Goal: Task Accomplishment & Management: Complete application form

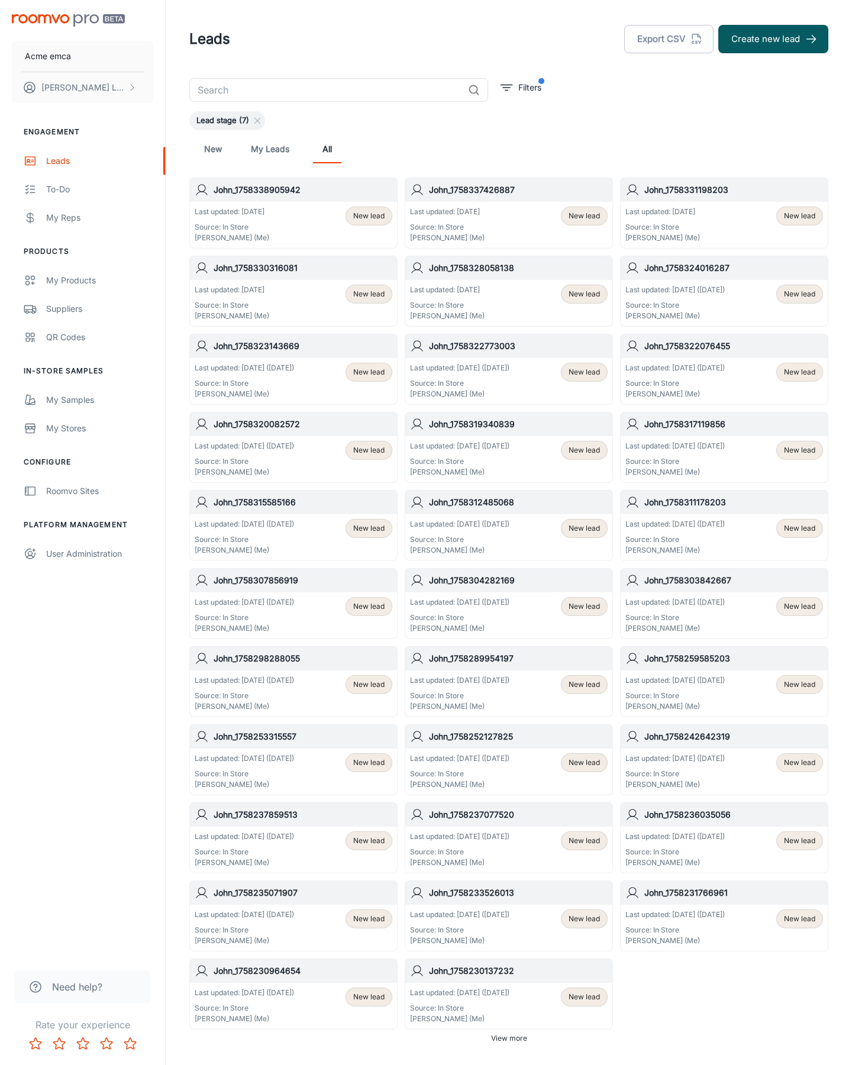
click at [773, 39] on button "Create new lead" at bounding box center [773, 39] width 110 height 28
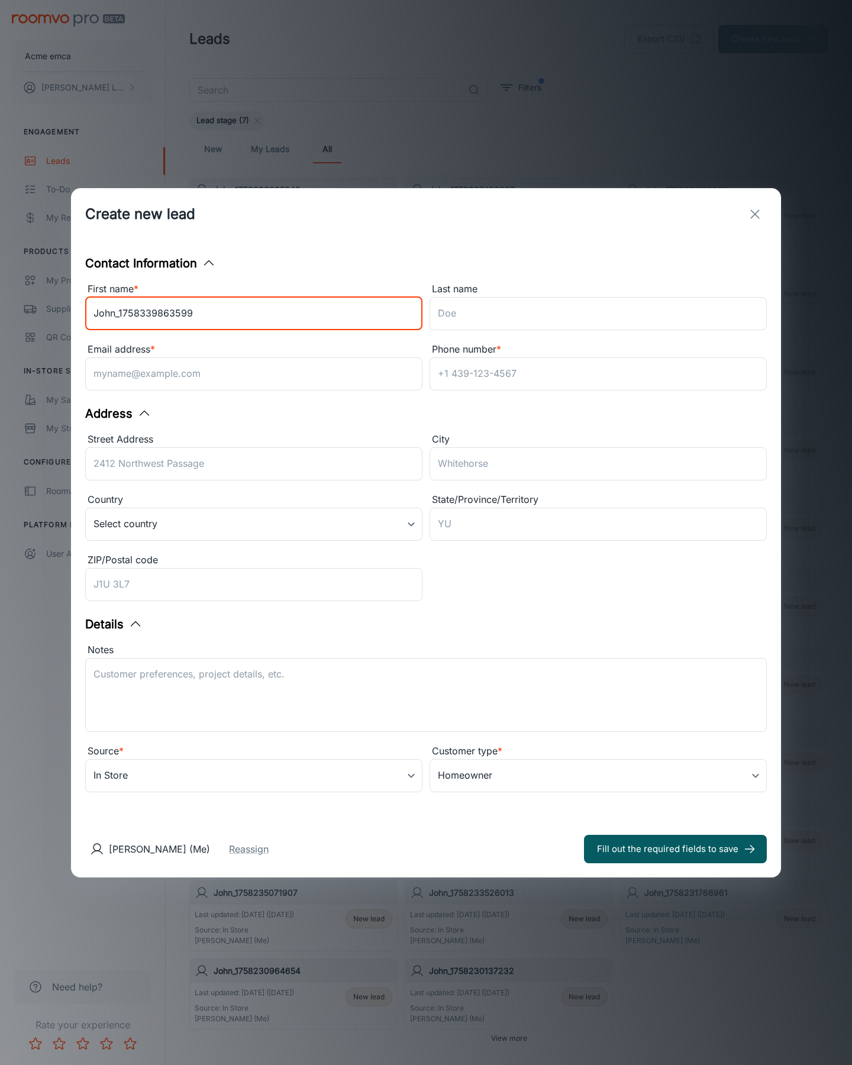
type input "John_1758339863599"
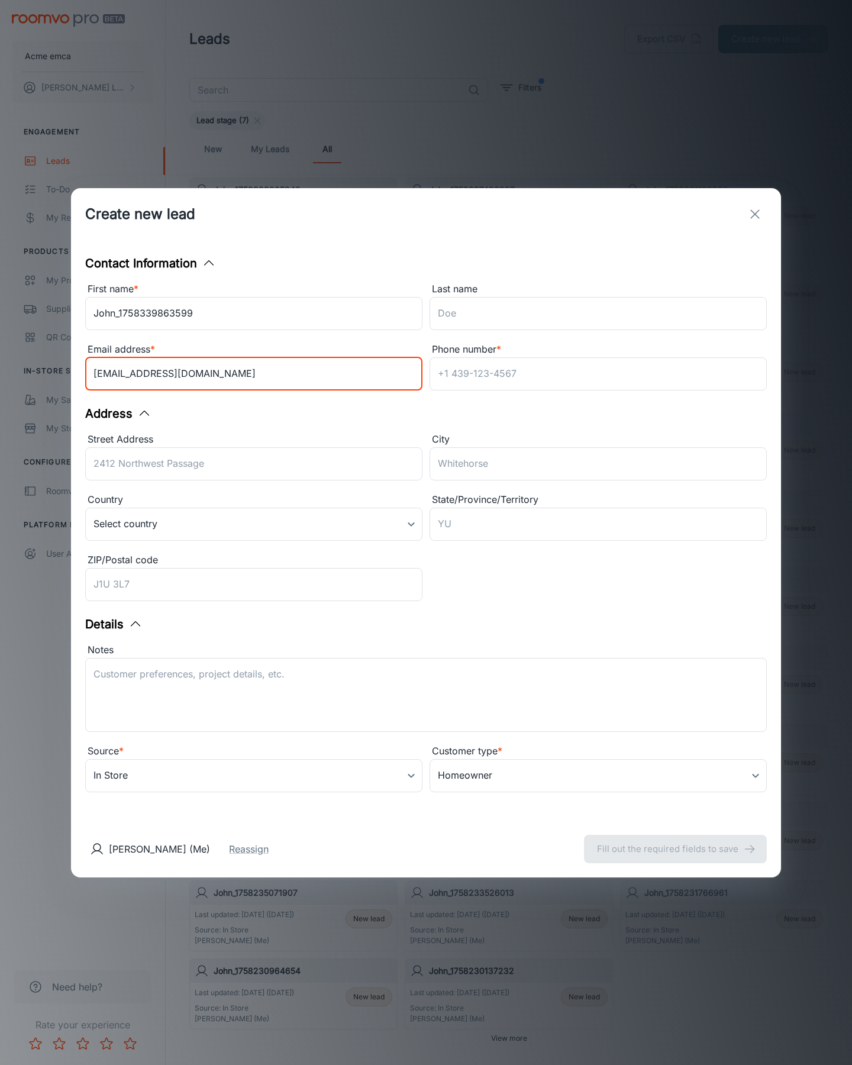
type input "[EMAIL_ADDRESS][DOMAIN_NAME]"
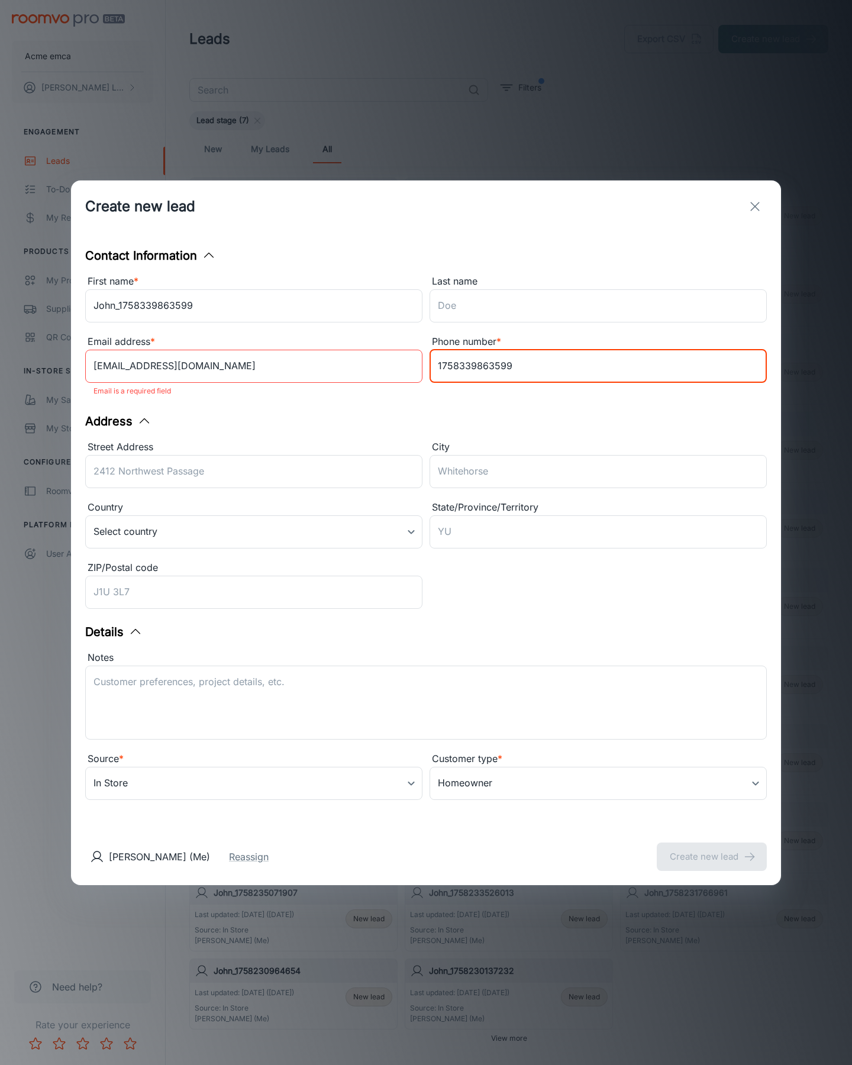
type input "1758339863599"
click at [712, 848] on button "Create new lead" at bounding box center [712, 856] width 110 height 28
